Goal: Use online tool/utility: Utilize a website feature to perform a specific function

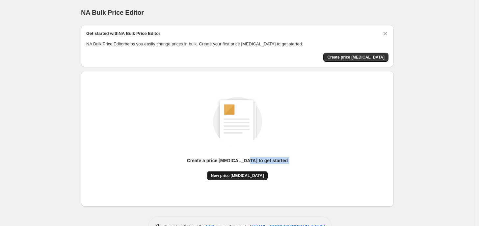
click at [252, 172] on div "Create a price [MEDICAL_DATA] to get started New price [MEDICAL_DATA]" at bounding box center [237, 168] width 101 height 23
click at [251, 173] on span "New price [MEDICAL_DATA]" at bounding box center [237, 175] width 53 height 5
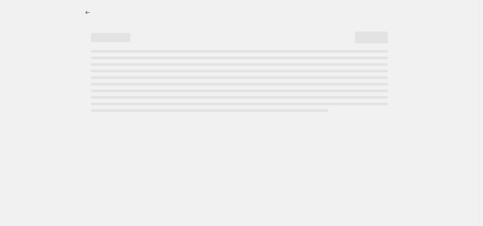
select select "percentage"
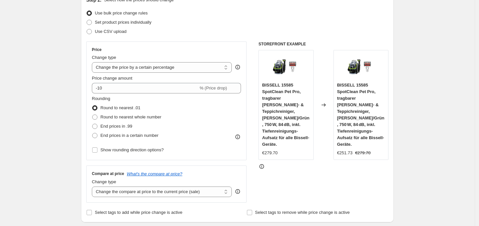
scroll to position [82, 0]
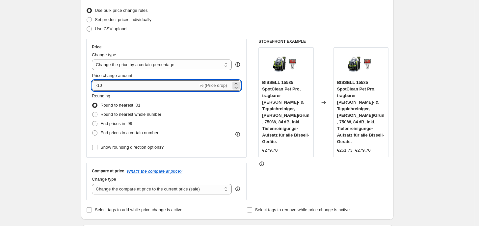
click at [118, 88] on input "-10" at bounding box center [145, 85] width 106 height 11
type input "-1"
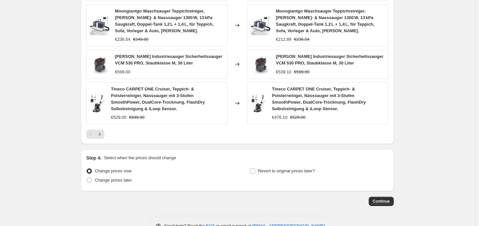
scroll to position [470, 0]
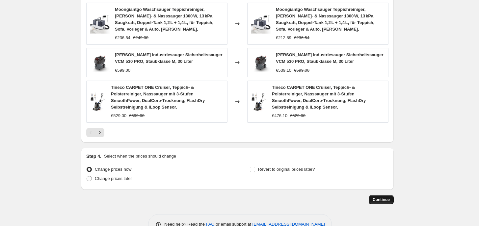
type input "-35"
click at [386, 197] on span "Continue" at bounding box center [381, 199] width 17 height 5
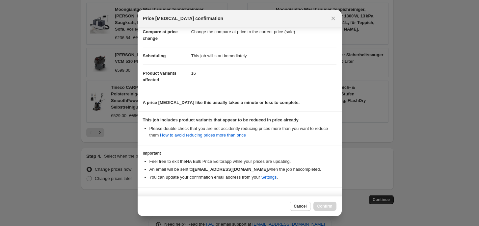
scroll to position [51, 0]
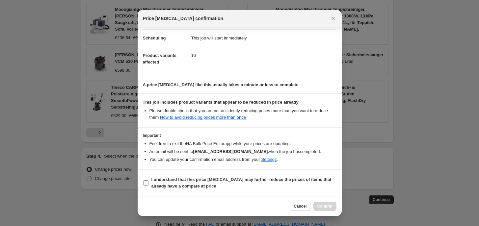
click at [188, 186] on b "I understand that this price [MEDICAL_DATA] may further reduce the prices of it…" at bounding box center [242, 183] width 180 height 12
click at [149, 186] on input "I understand that this price [MEDICAL_DATA] may further reduce the prices of it…" at bounding box center [145, 183] width 5 height 5
checkbox input "true"
click at [323, 210] on button "Confirm" at bounding box center [325, 206] width 23 height 9
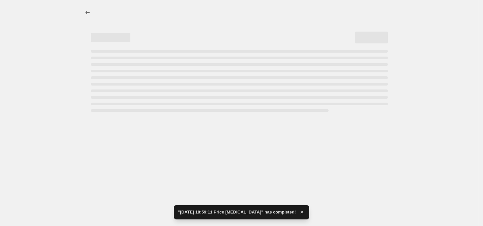
select select "percentage"
